Goal: Check status

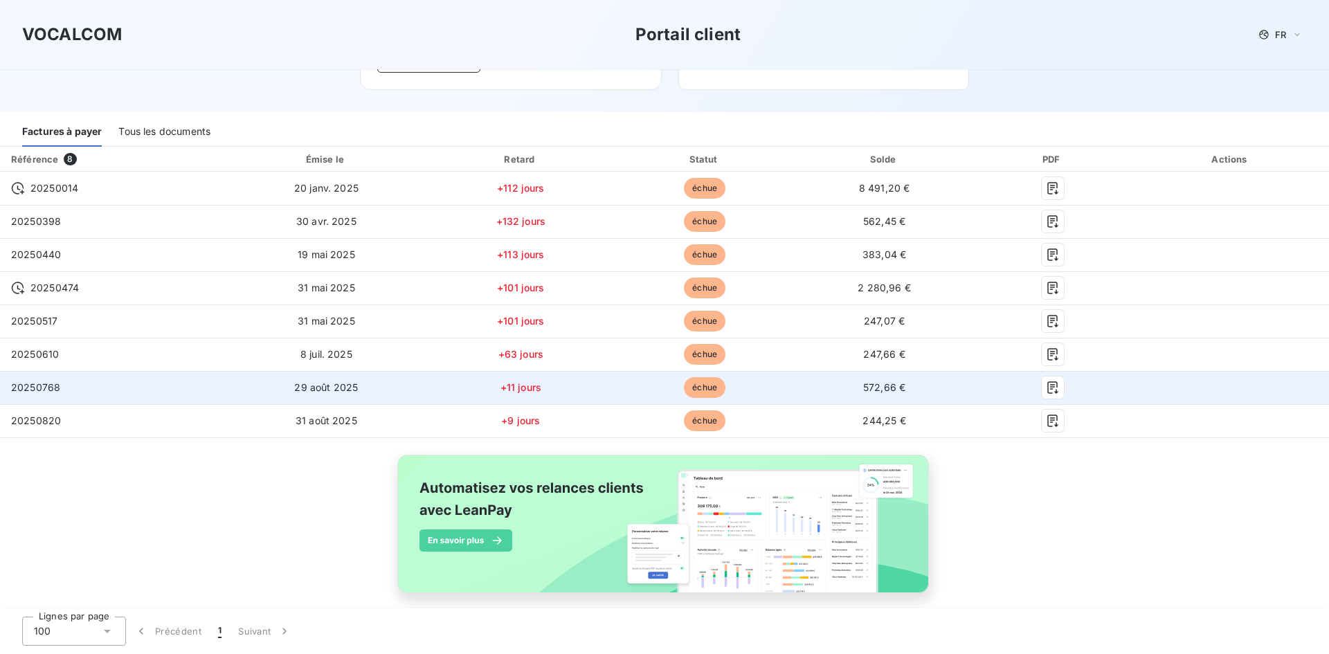
scroll to position [154, 0]
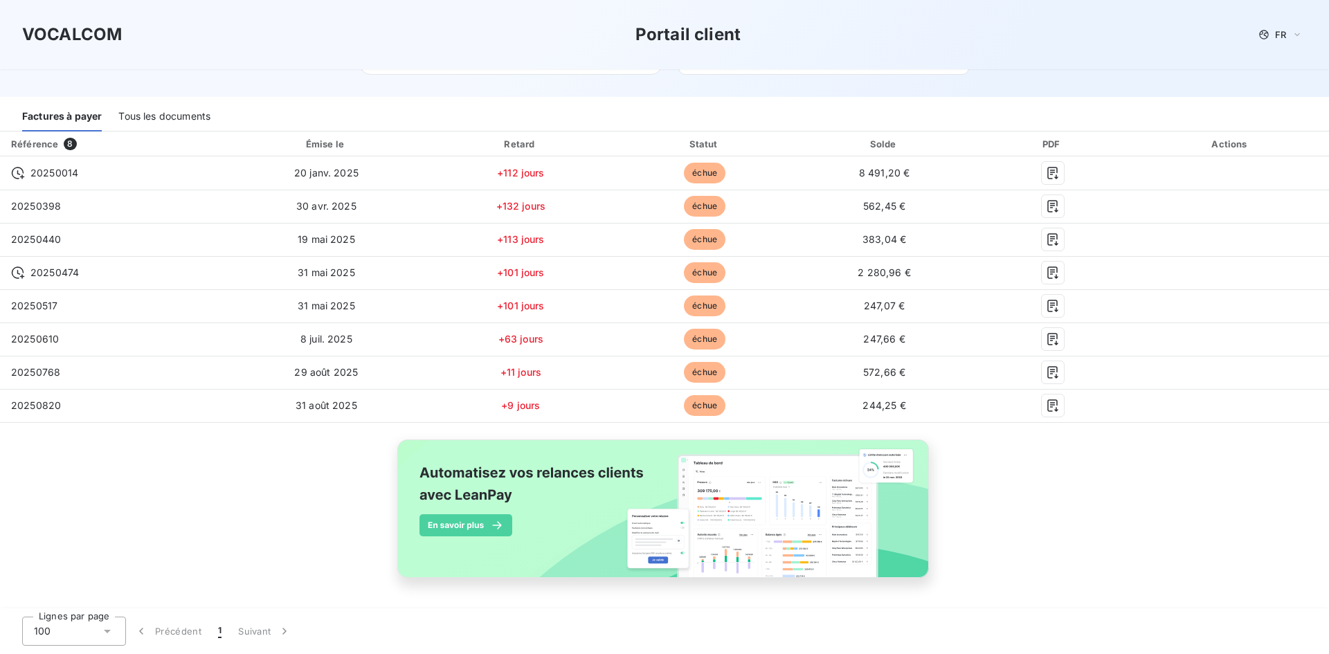
click at [177, 115] on div "Tous les documents" at bounding box center [164, 116] width 92 height 29
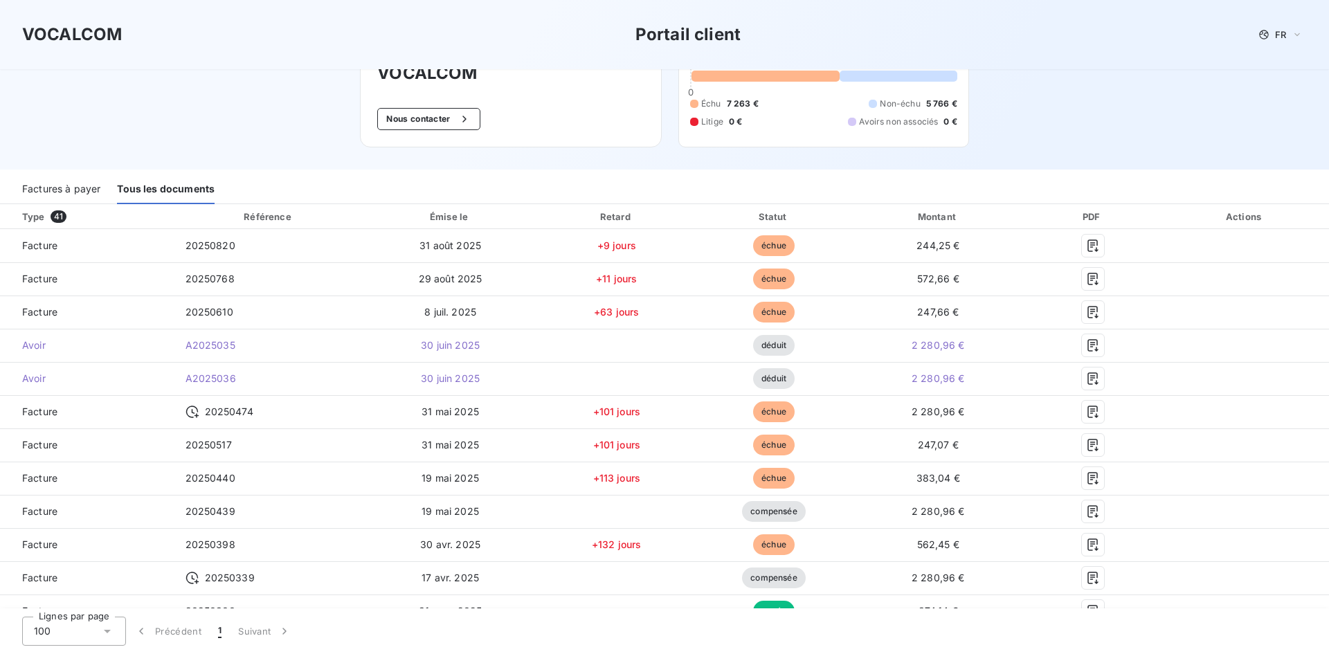
scroll to position [73, 0]
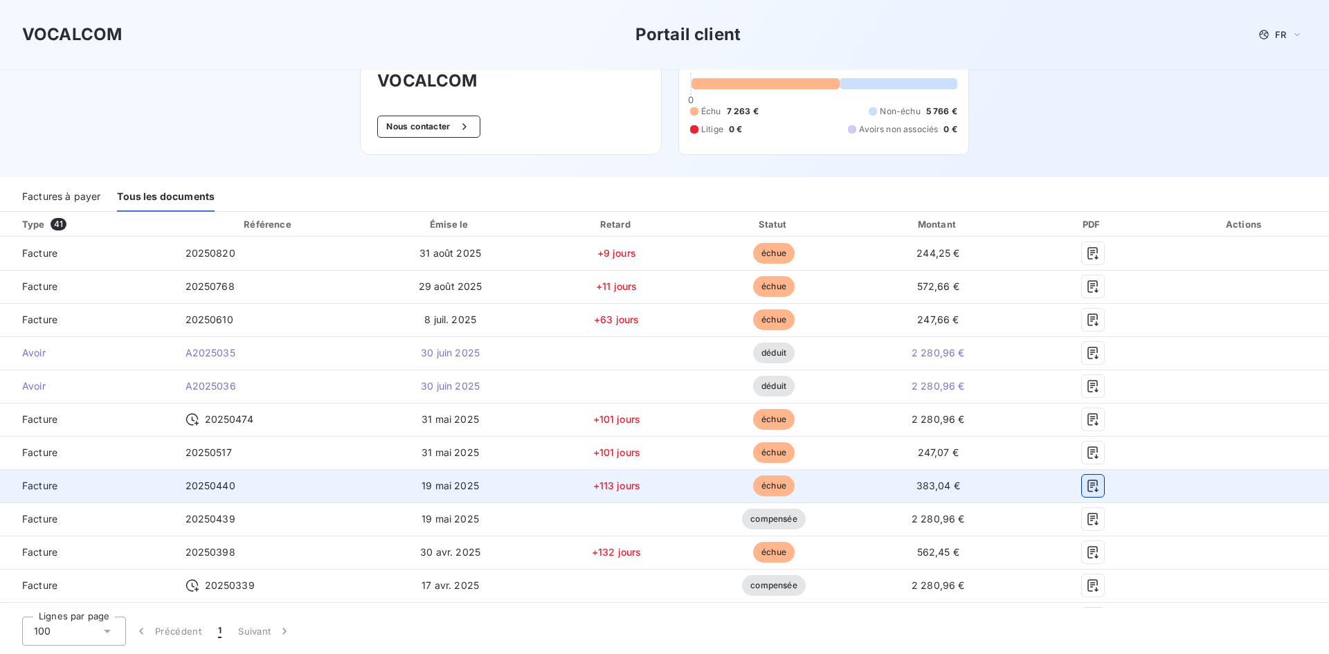
click at [1089, 486] on icon "button" at bounding box center [1093, 486] width 14 height 14
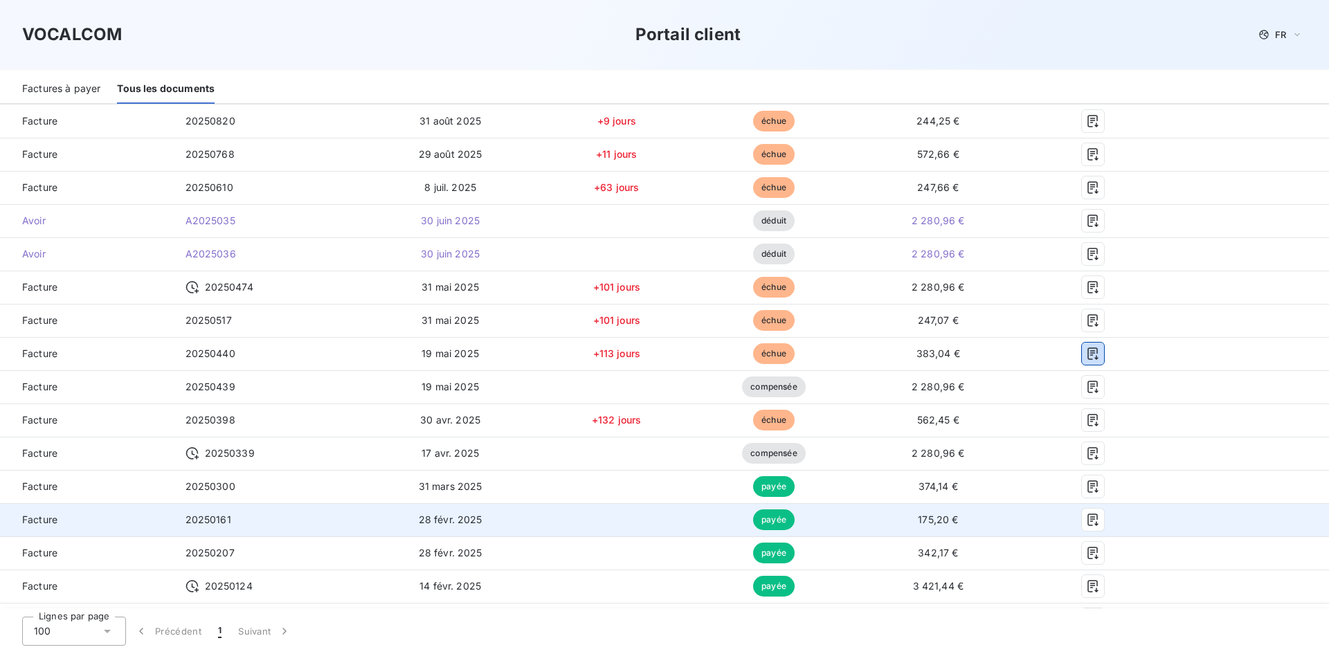
scroll to position [212, 0]
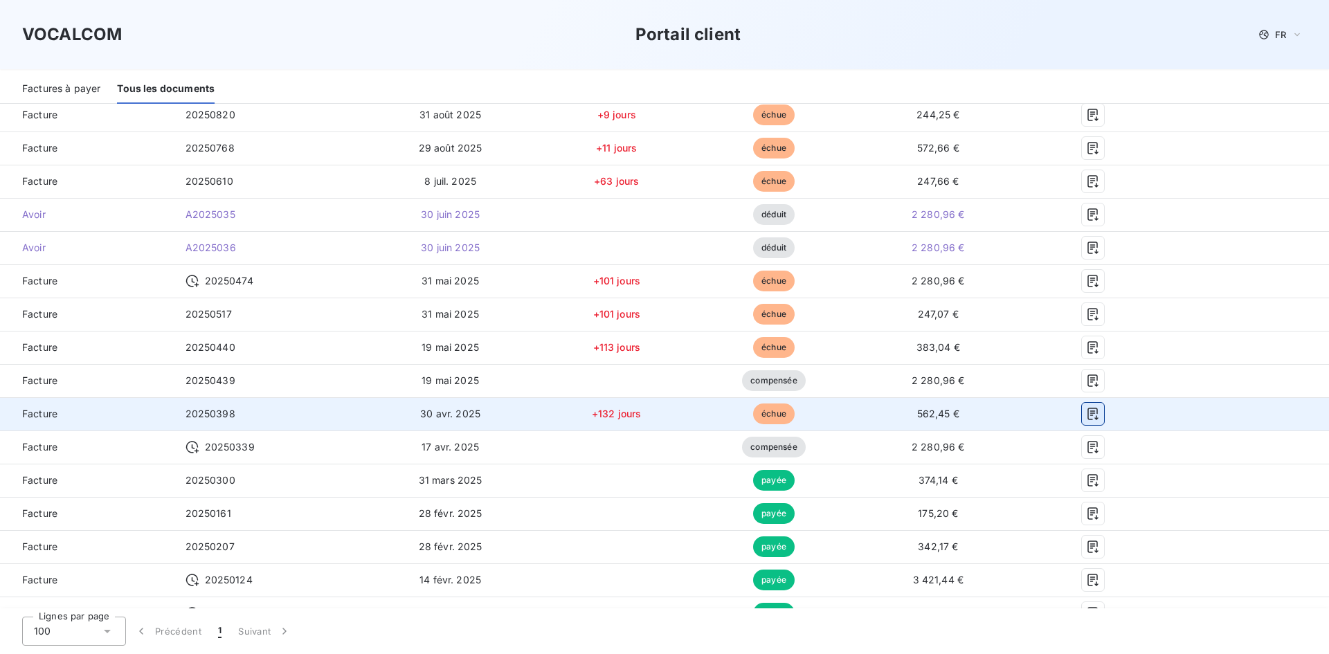
click at [1086, 413] on icon "button" at bounding box center [1093, 414] width 14 height 14
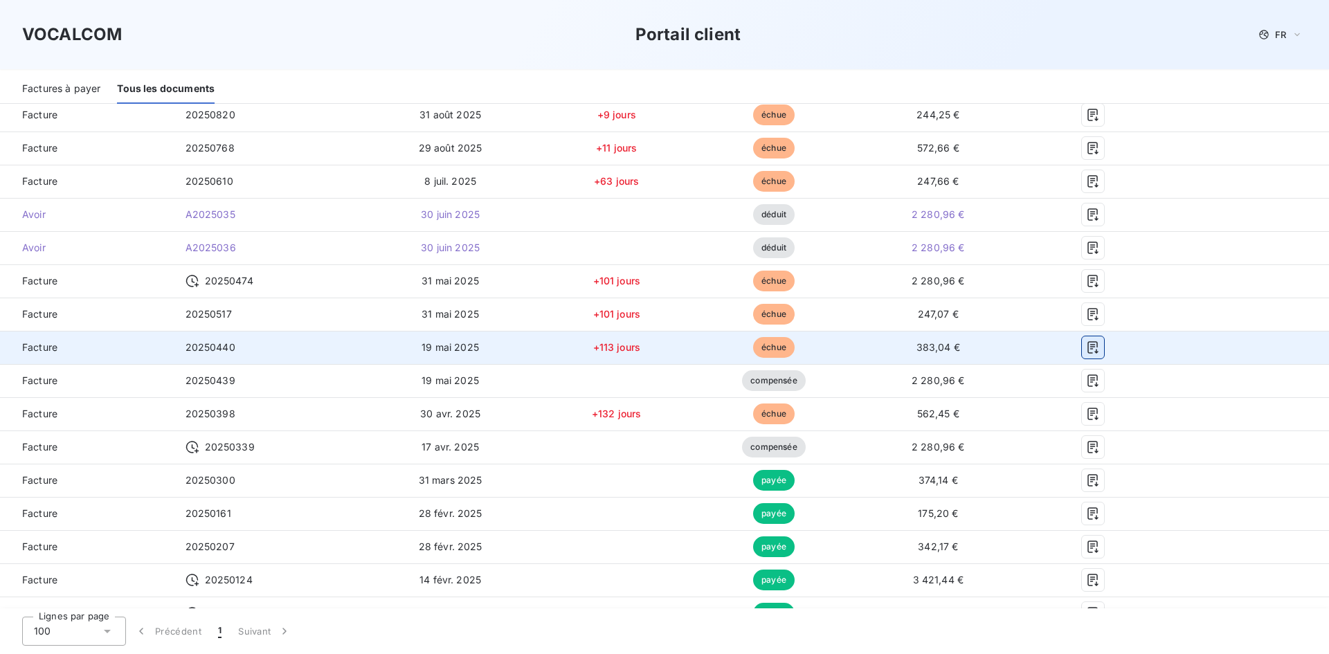
click at [1088, 345] on icon "button" at bounding box center [1093, 347] width 10 height 12
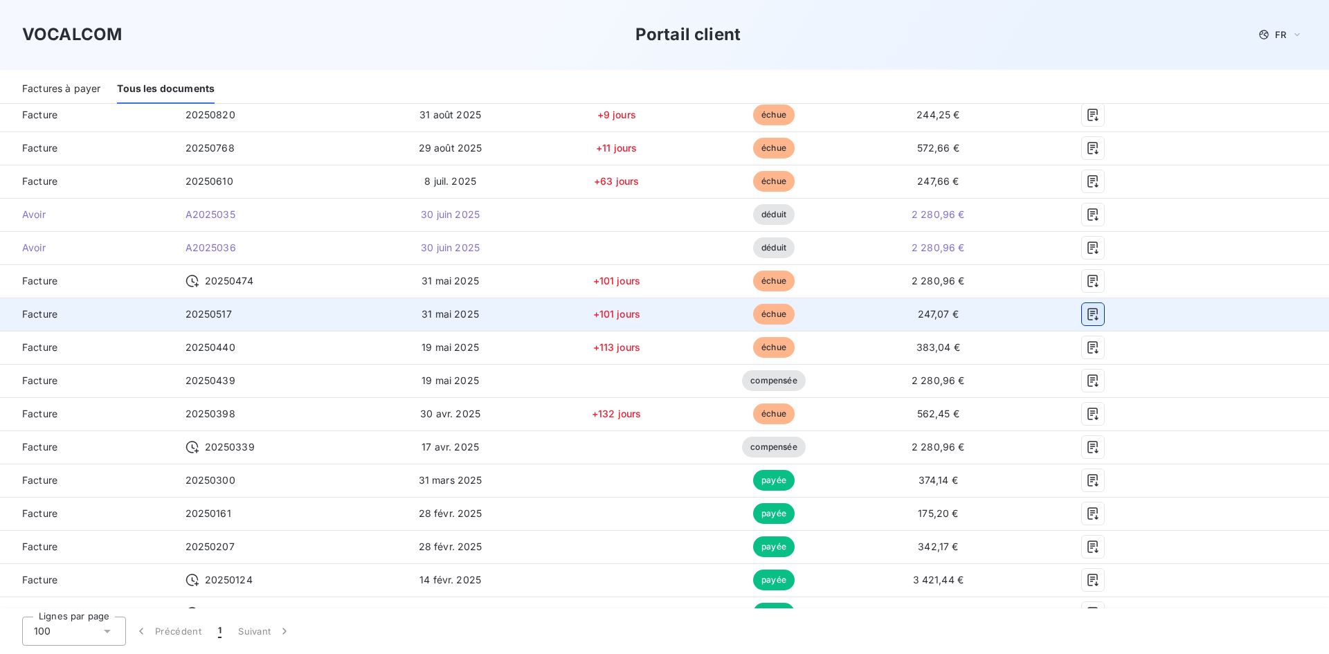
click at [1086, 311] on icon "button" at bounding box center [1093, 314] width 14 height 14
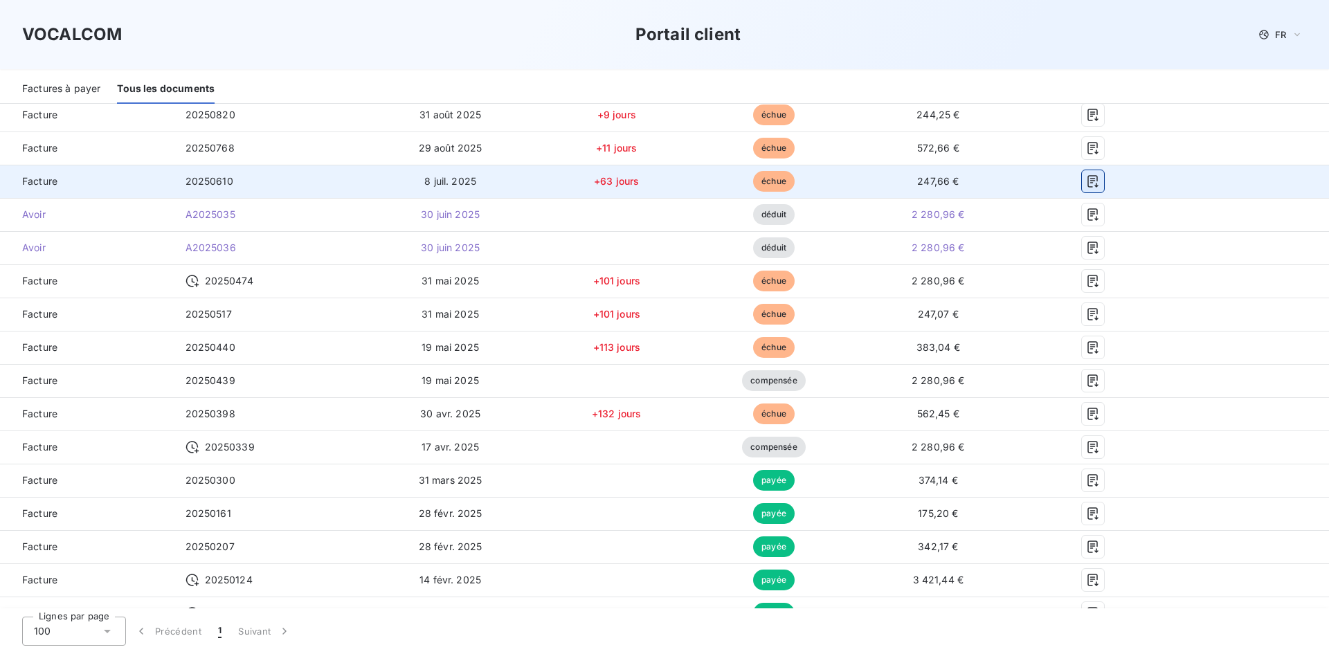
click at [1086, 188] on icon "button" at bounding box center [1093, 181] width 14 height 14
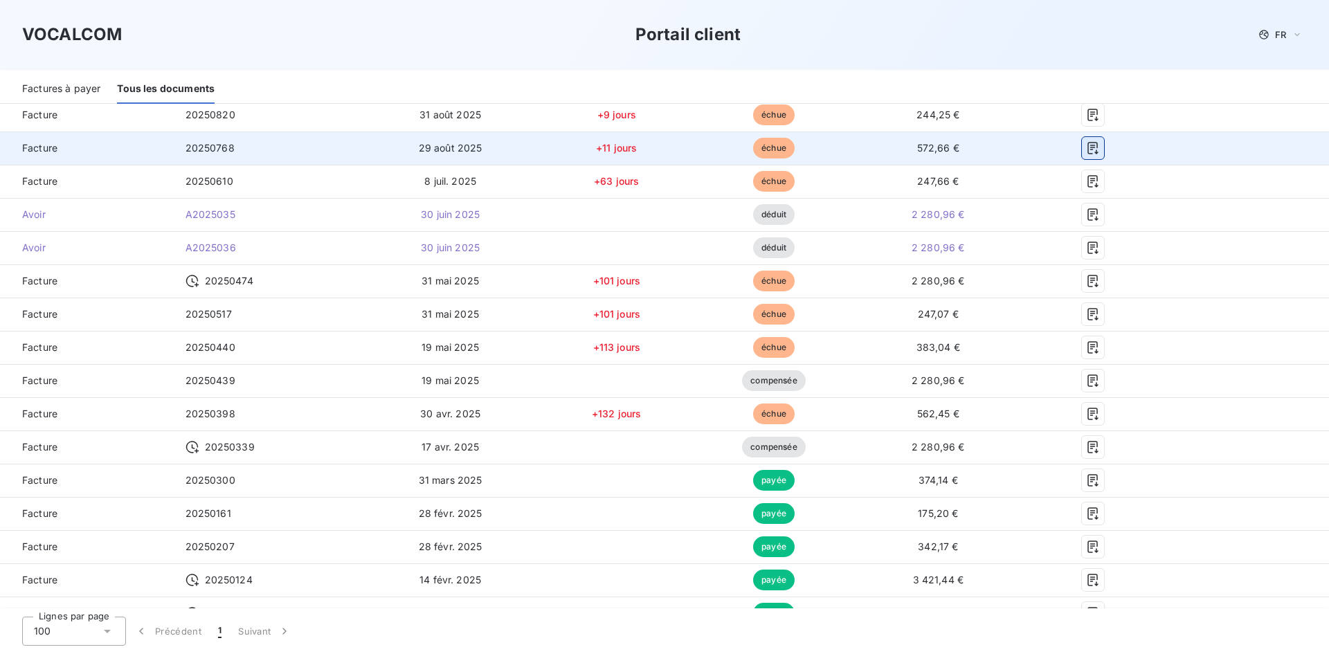
click at [1088, 147] on icon "button" at bounding box center [1093, 148] width 10 height 12
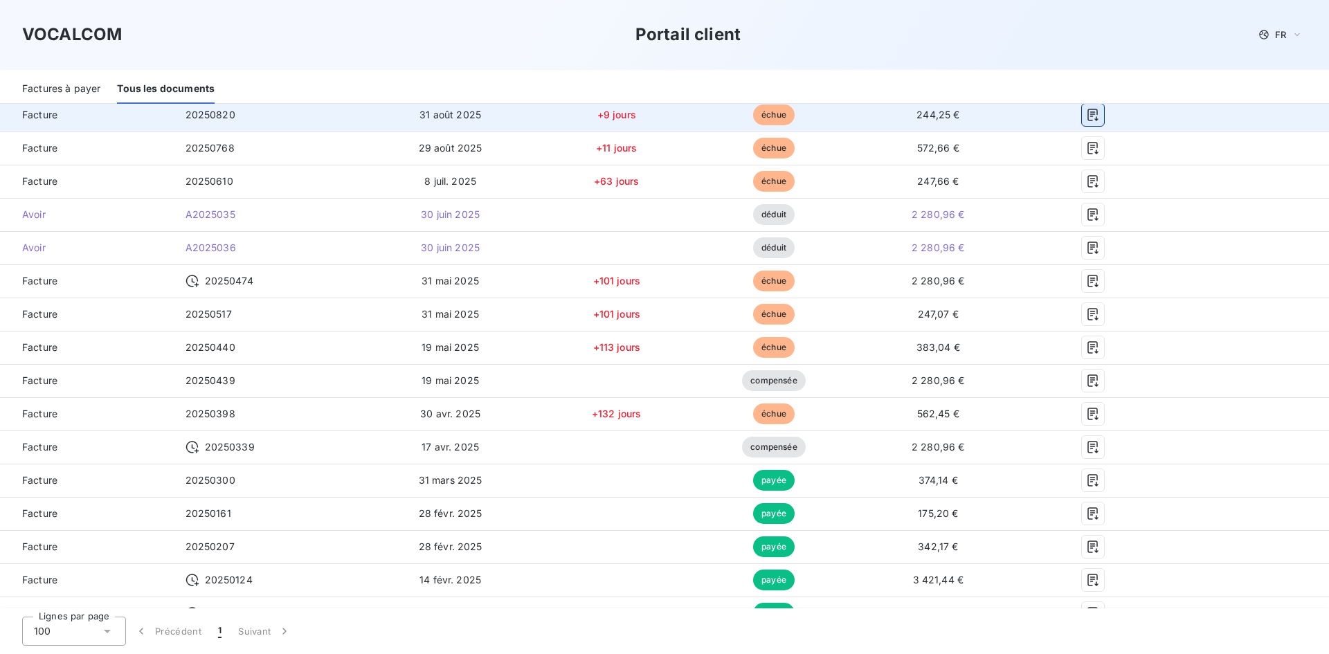
click at [1088, 112] on icon "button" at bounding box center [1093, 115] width 10 height 12
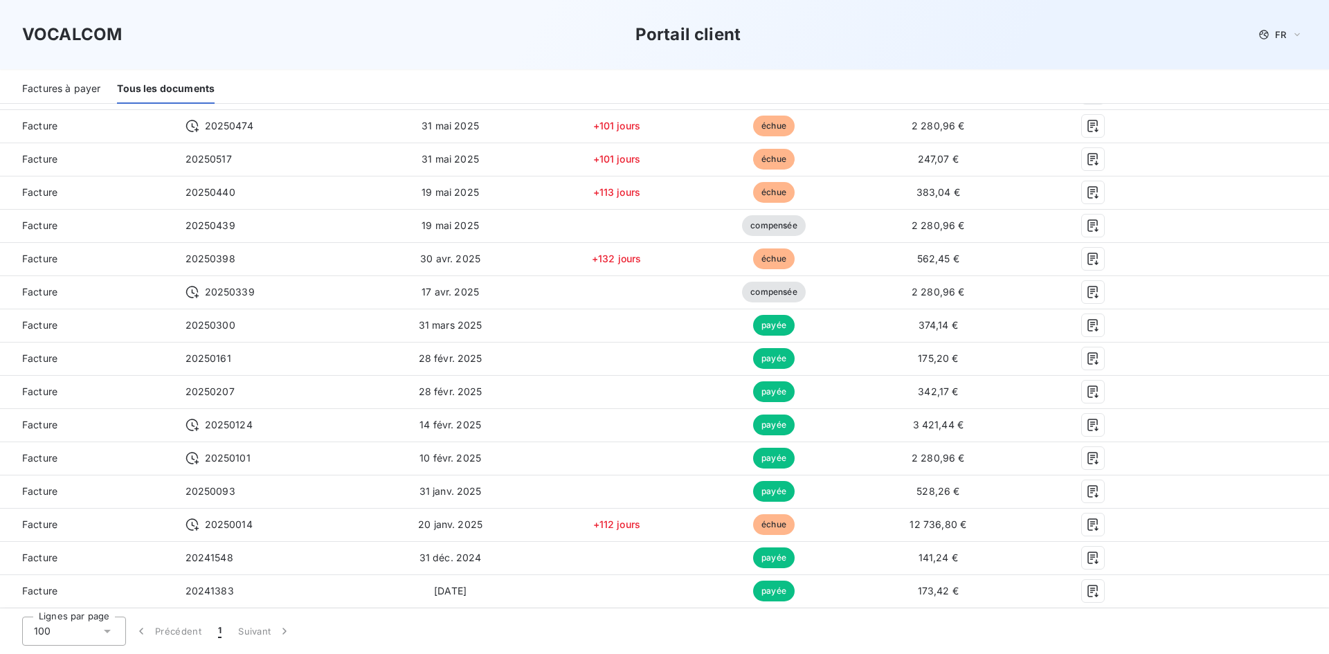
scroll to position [73, 0]
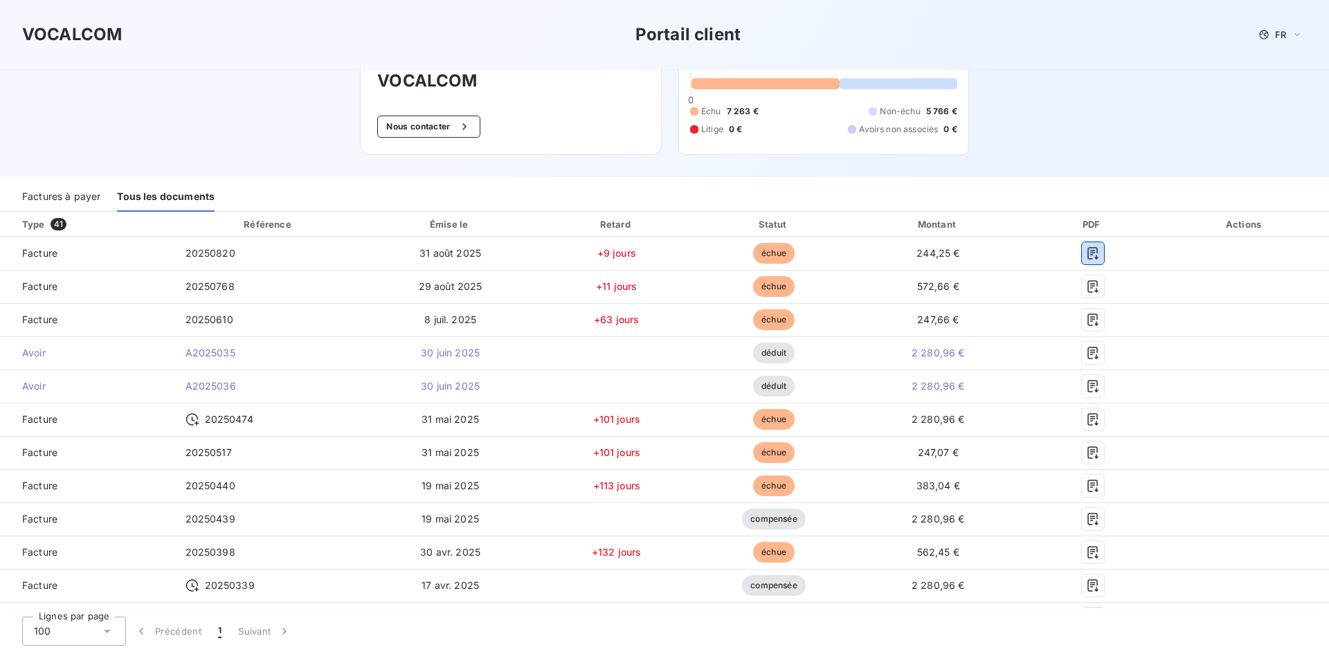
click at [73, 192] on div "Factures à payer" at bounding box center [61, 197] width 78 height 29
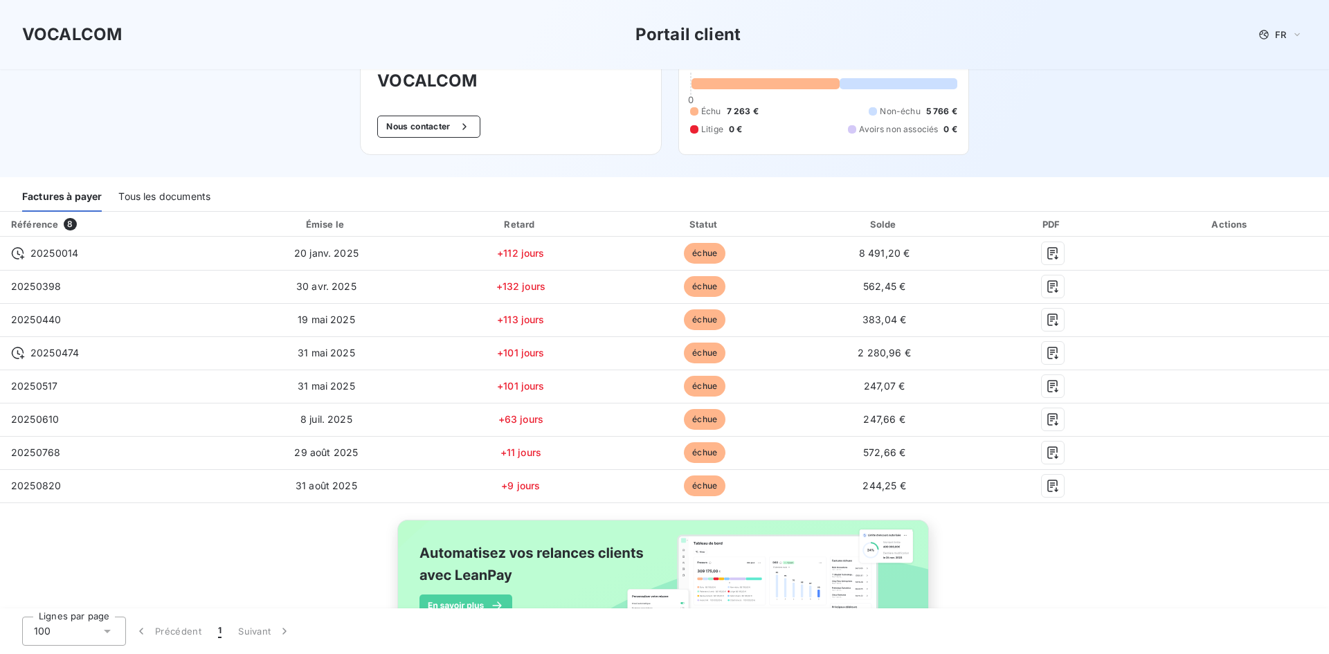
click at [174, 190] on div "Tous les documents" at bounding box center [164, 197] width 92 height 29
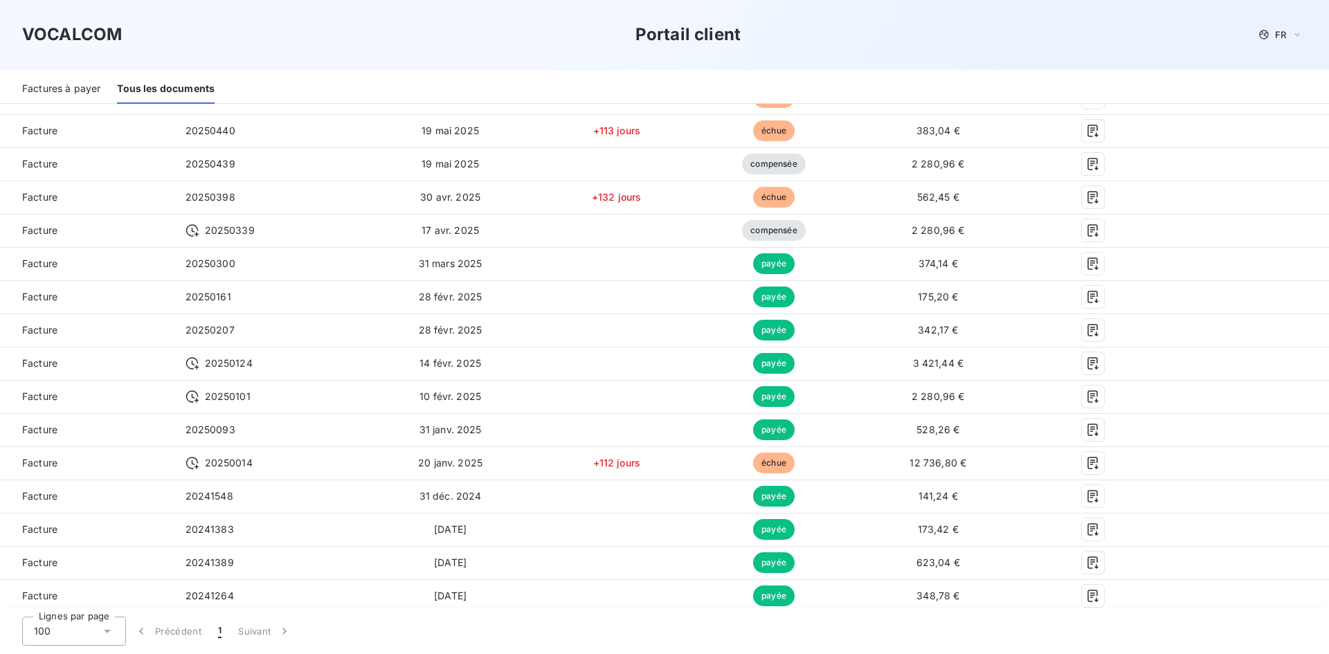
scroll to position [420, 0]
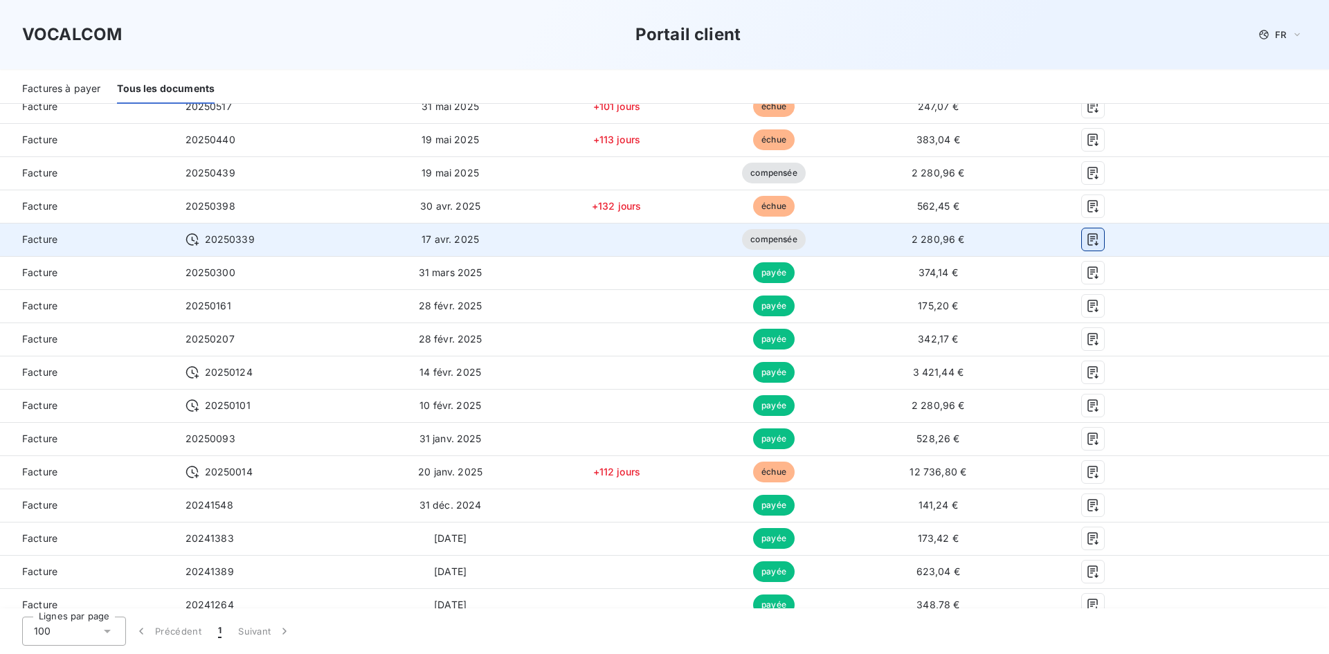
click at [1087, 240] on icon "button" at bounding box center [1093, 240] width 14 height 14
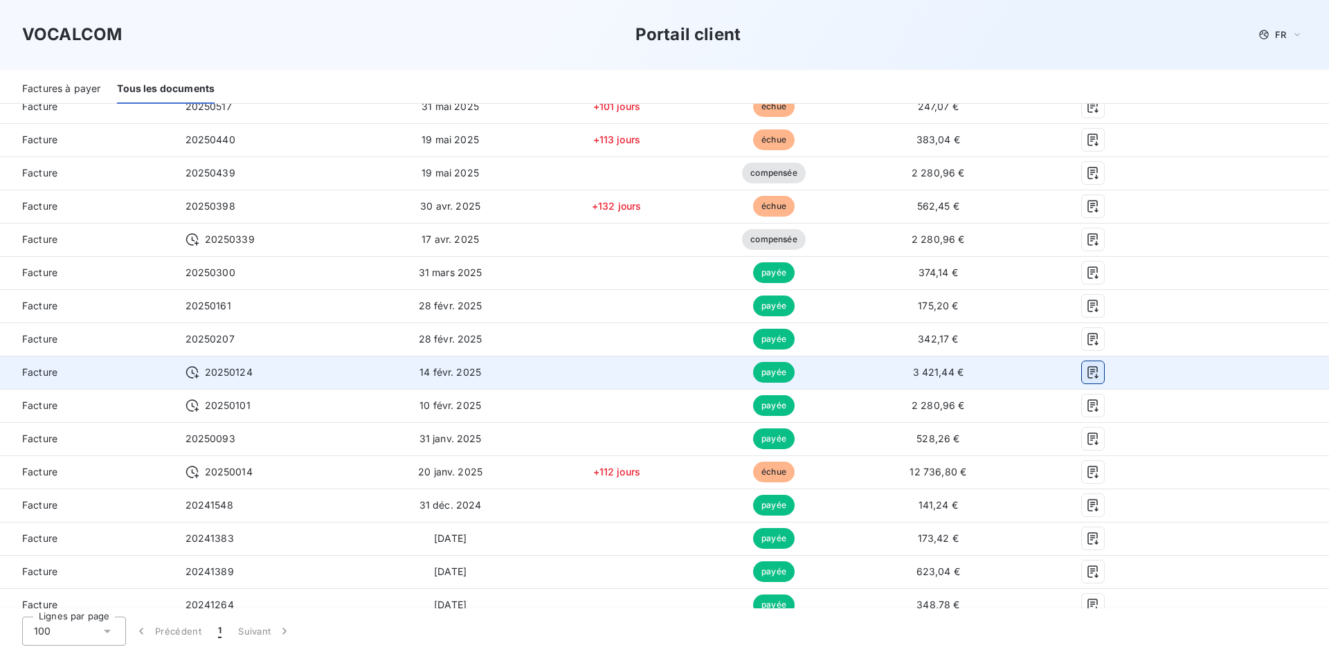
click at [1086, 368] on icon "button" at bounding box center [1093, 373] width 14 height 14
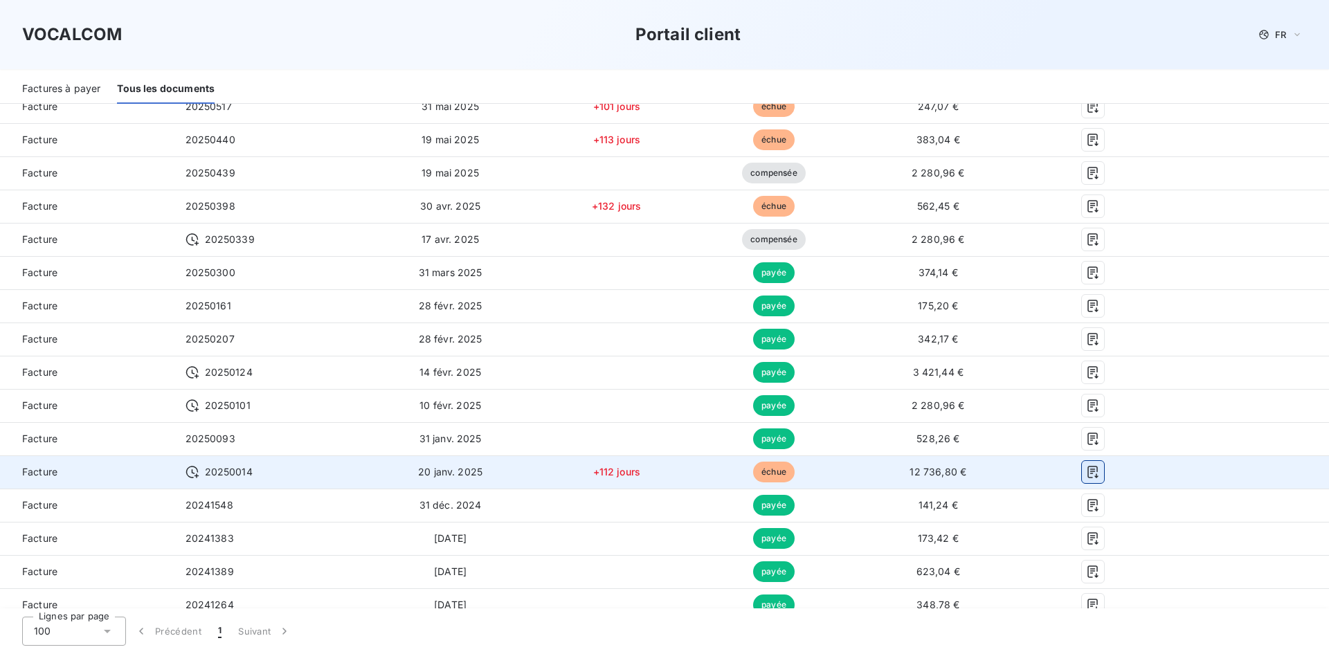
click at [1086, 470] on icon "button" at bounding box center [1093, 472] width 14 height 14
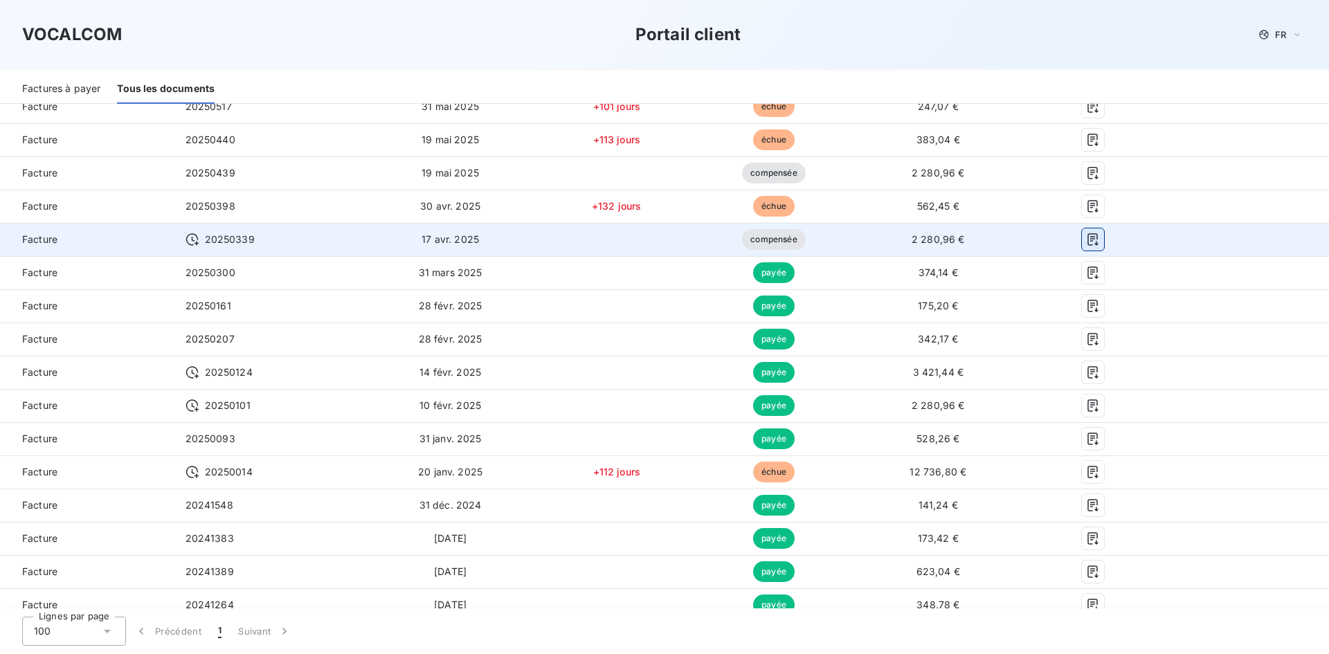
click at [1086, 240] on icon "button" at bounding box center [1093, 240] width 14 height 14
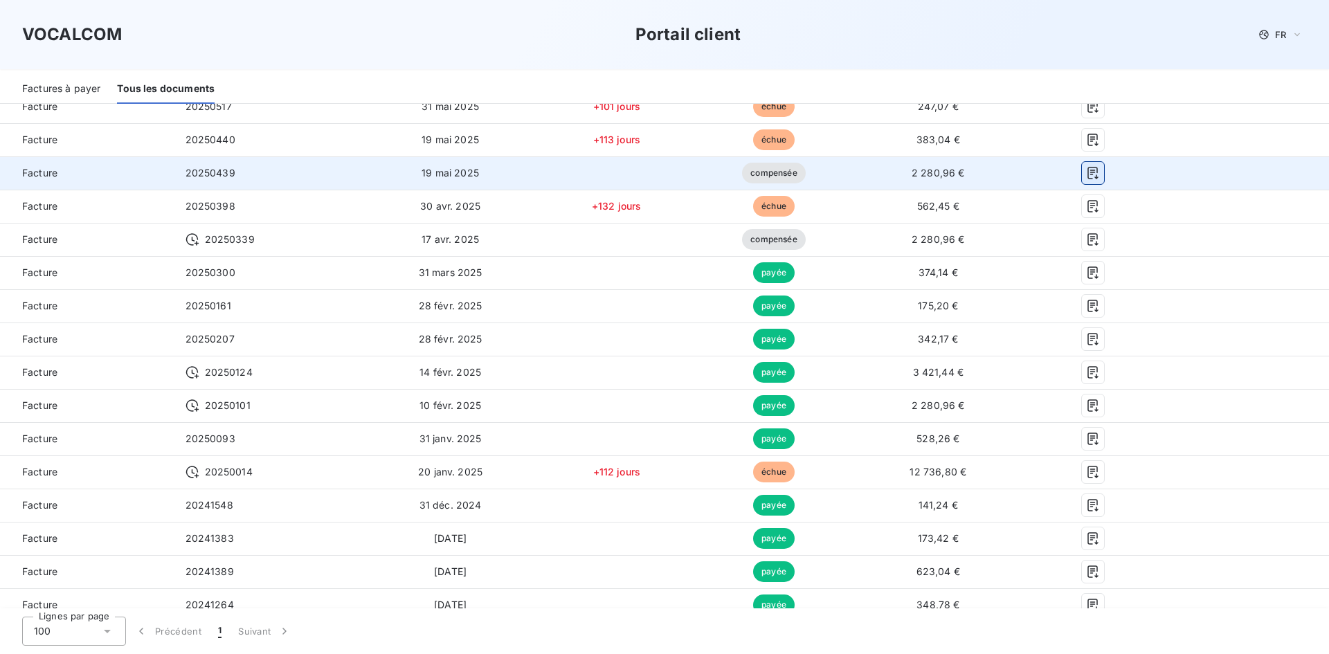
click at [1090, 172] on icon "button" at bounding box center [1093, 173] width 14 height 14
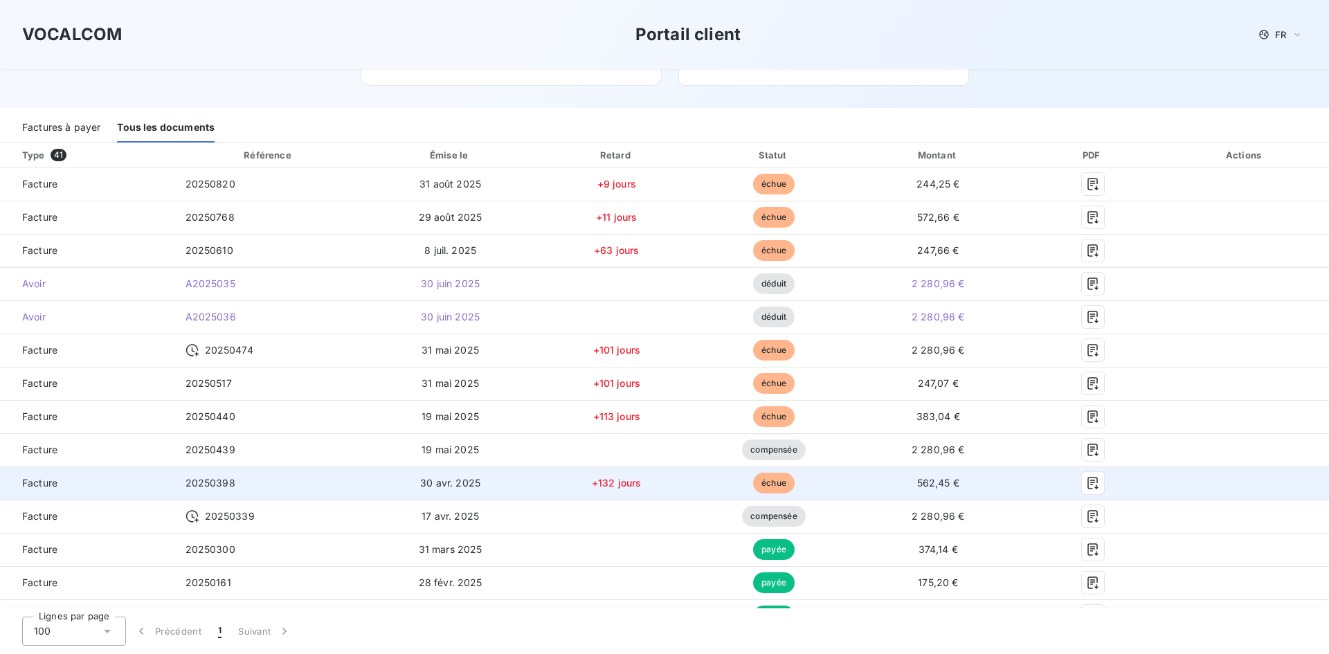
scroll to position [212, 0]
